Goal: Obtain resource: Obtain resource

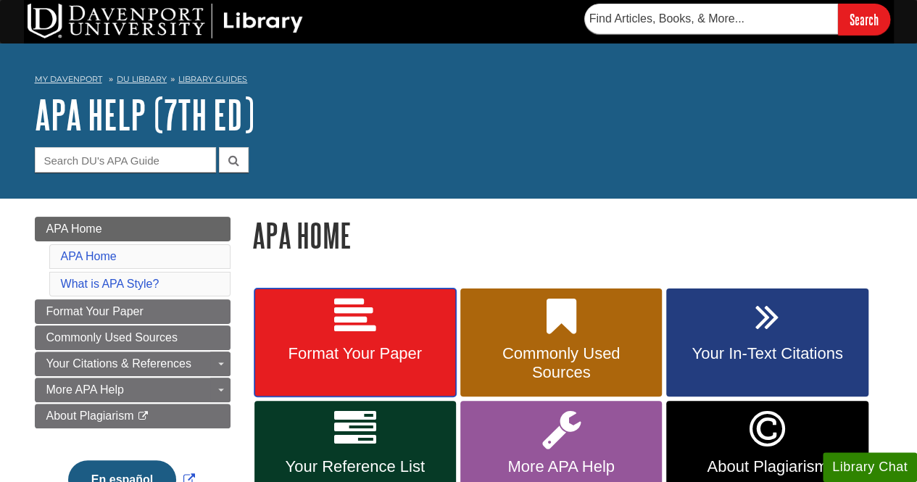
click at [399, 341] on link "Format Your Paper" at bounding box center [355, 343] width 202 height 109
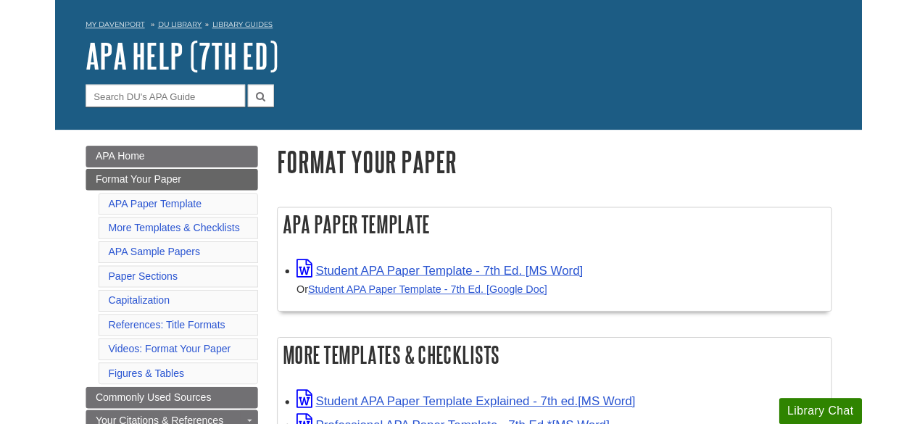
scroll to position [58, 0]
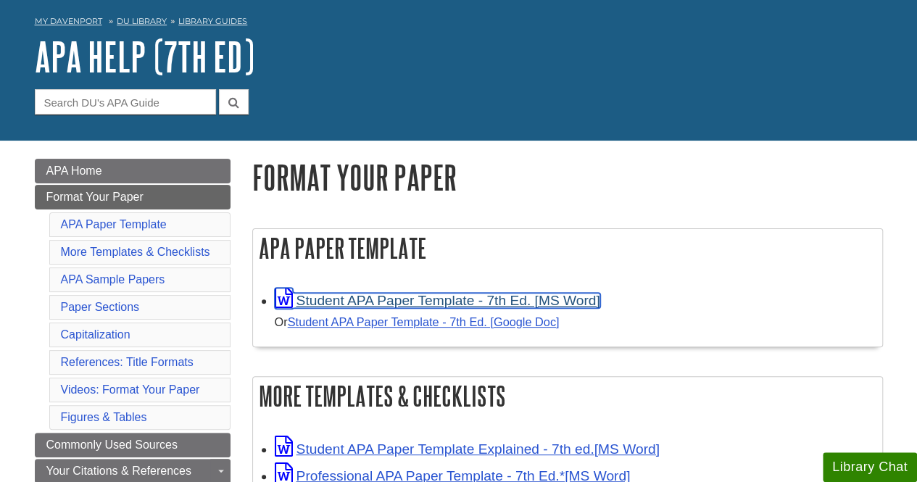
click at [545, 304] on link "Student APA Paper Template - 7th Ed. [MS Word]" at bounding box center [438, 300] width 326 height 15
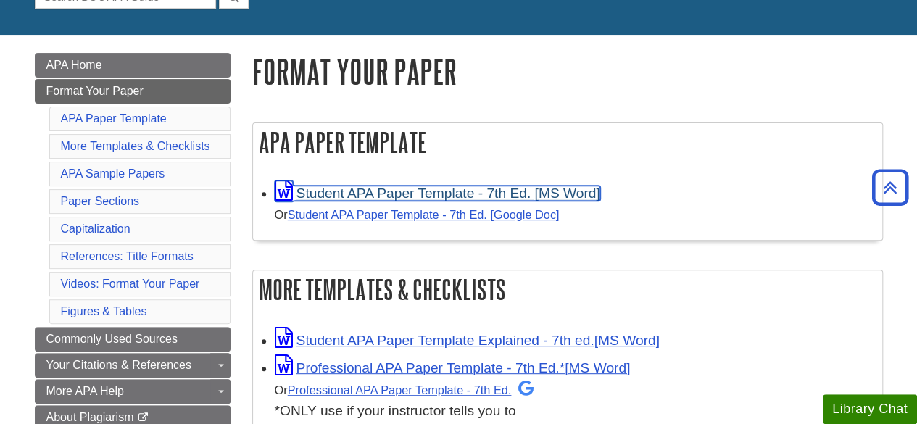
scroll to position [0, 0]
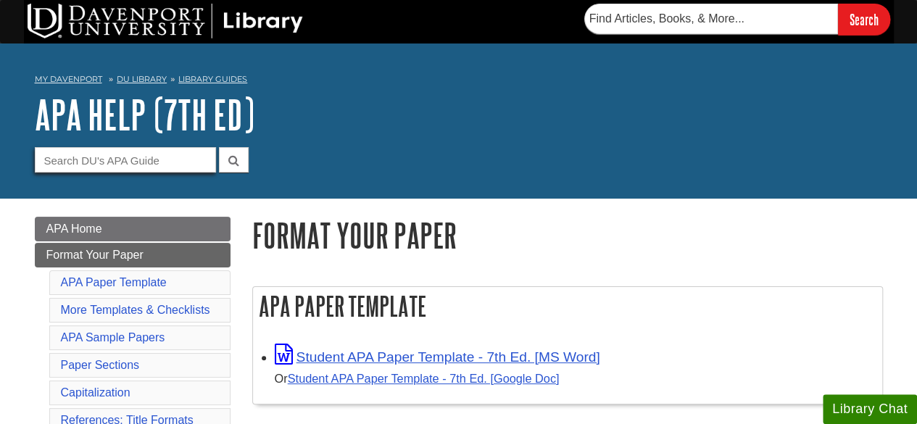
click at [168, 165] on input "Guide Search Terms" at bounding box center [125, 159] width 181 height 25
type input "department"
click at [219, 147] on button "submit" at bounding box center [234, 159] width 30 height 25
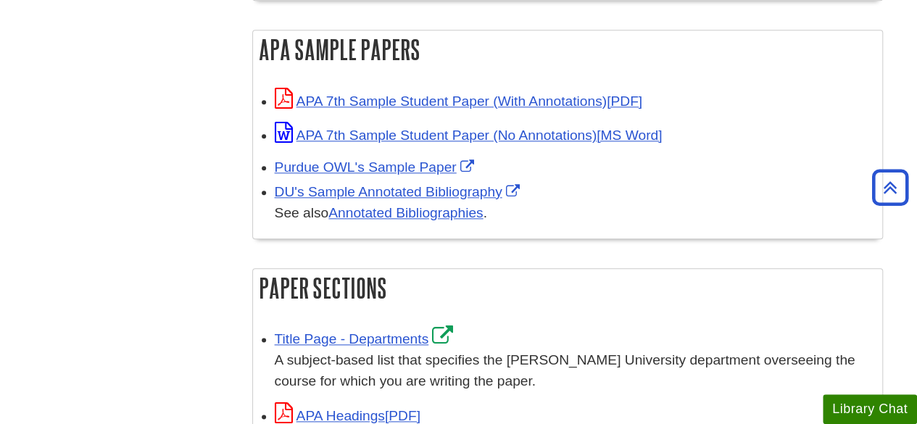
scroll to position [867, 0]
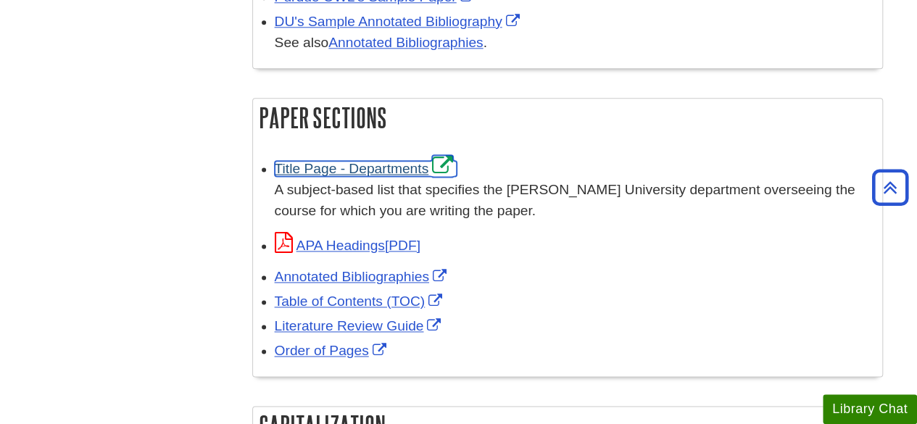
click at [407, 165] on link "Title Page - Departments" at bounding box center [366, 168] width 183 height 15
